Goal: Browse casually: Explore the website without a specific task or goal

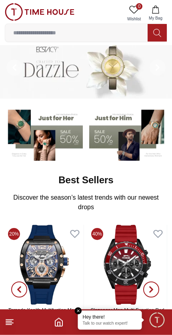
scroll to position [8, 0]
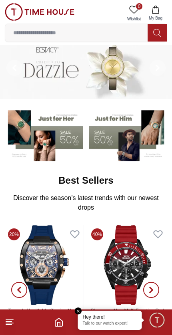
click at [65, 133] on img at bounding box center [44, 134] width 78 height 54
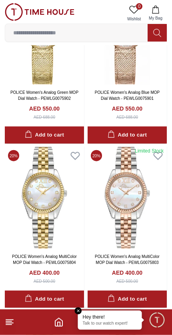
scroll to position [592, 0]
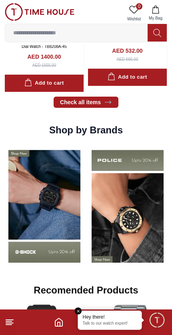
scroll to position [554, 0]
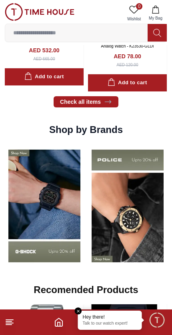
click at [84, 239] on img at bounding box center [44, 206] width 79 height 124
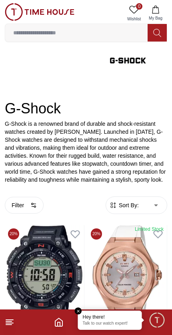
scroll to position [64, 0]
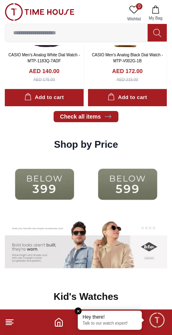
scroll to position [935, 0]
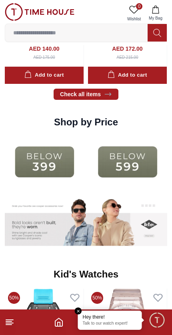
click at [55, 162] on img at bounding box center [44, 162] width 79 height 51
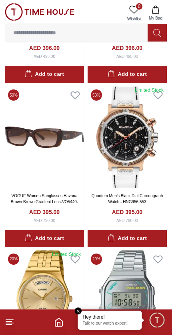
scroll to position [652, 0]
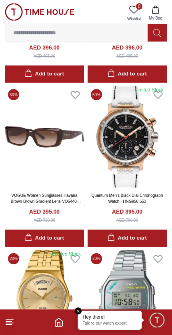
click at [57, 325] on icon "Home" at bounding box center [59, 323] width 10 height 10
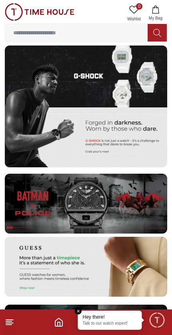
scroll to position [1370, 0]
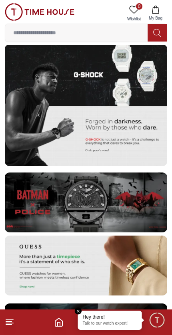
click at [129, 201] on img at bounding box center [86, 203] width 162 height 60
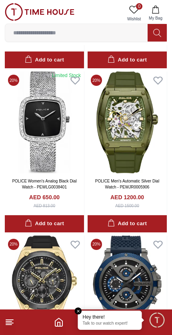
scroll to position [1346, 0]
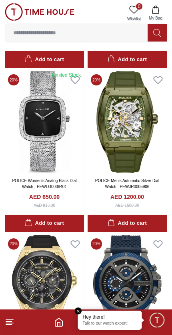
click at [54, 325] on icon "Home" at bounding box center [59, 323] width 10 height 10
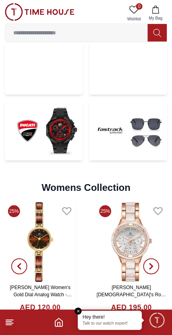
scroll to position [1698, 0]
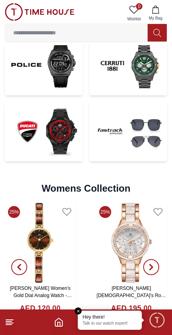
click at [150, 136] on img at bounding box center [128, 131] width 78 height 59
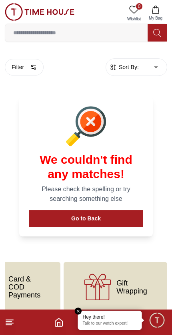
scroll to position [233, 0]
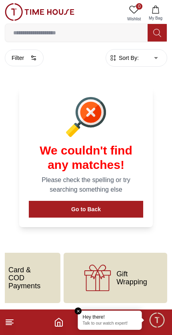
click at [57, 324] on icon "Home" at bounding box center [59, 323] width 10 height 10
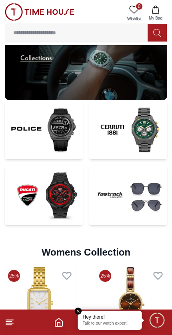
scroll to position [1634, 0]
click at [58, 131] on img at bounding box center [44, 129] width 78 height 59
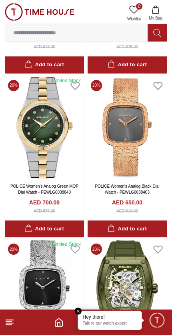
scroll to position [1181, 0]
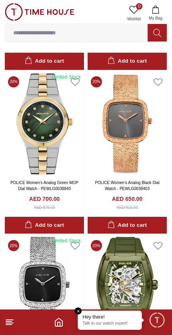
click at [57, 323] on icon "Home" at bounding box center [59, 323] width 10 height 10
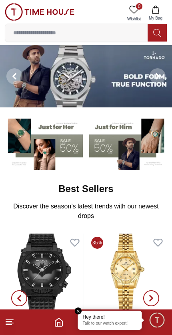
click at [144, 74] on button at bounding box center [157, 76] width 29 height 62
click at [97, 74] on img at bounding box center [86, 76] width 172 height 62
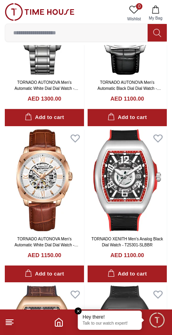
scroll to position [472, 0]
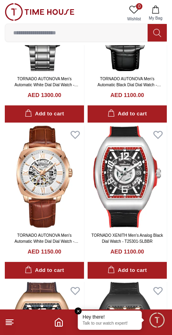
click at [57, 323] on icon "Home" at bounding box center [59, 323] width 10 height 10
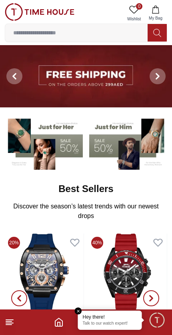
click at [121, 90] on img at bounding box center [86, 76] width 172 height 62
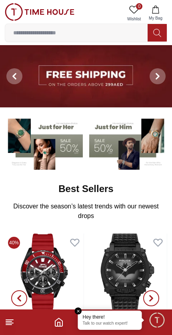
click at [114, 74] on img at bounding box center [86, 76] width 172 height 62
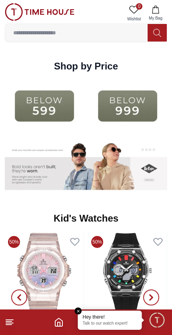
scroll to position [993, 0]
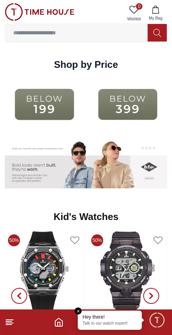
click at [113, 103] on img at bounding box center [127, 104] width 79 height 51
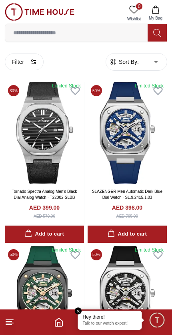
click at [120, 103] on img at bounding box center [127, 133] width 79 height 102
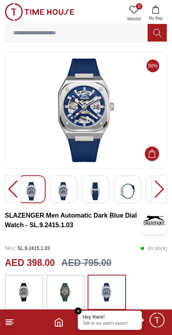
click at [160, 183] on div at bounding box center [159, 190] width 16 height 28
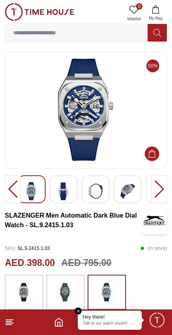
click at [160, 187] on div at bounding box center [159, 190] width 16 height 28
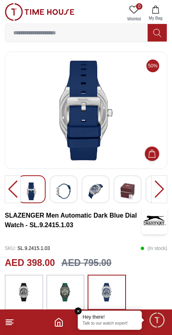
click at [159, 189] on div at bounding box center [159, 190] width 16 height 28
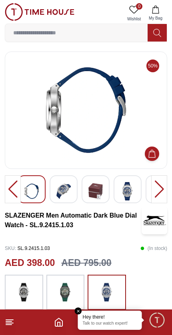
click at [158, 191] on div at bounding box center [159, 190] width 16 height 28
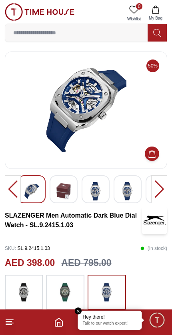
click at [158, 191] on div at bounding box center [159, 190] width 16 height 28
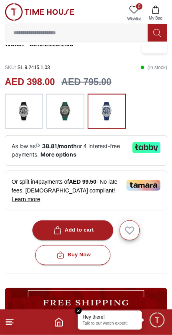
scroll to position [182, 0]
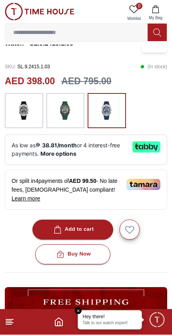
click at [53, 326] on footer at bounding box center [86, 323] width 172 height 26
click at [57, 320] on icon "Home" at bounding box center [58, 323] width 7 height 8
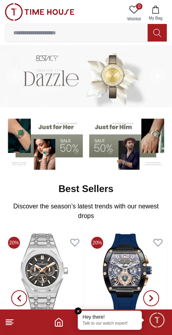
scroll to position [36, 0]
